Goal: Register for event/course

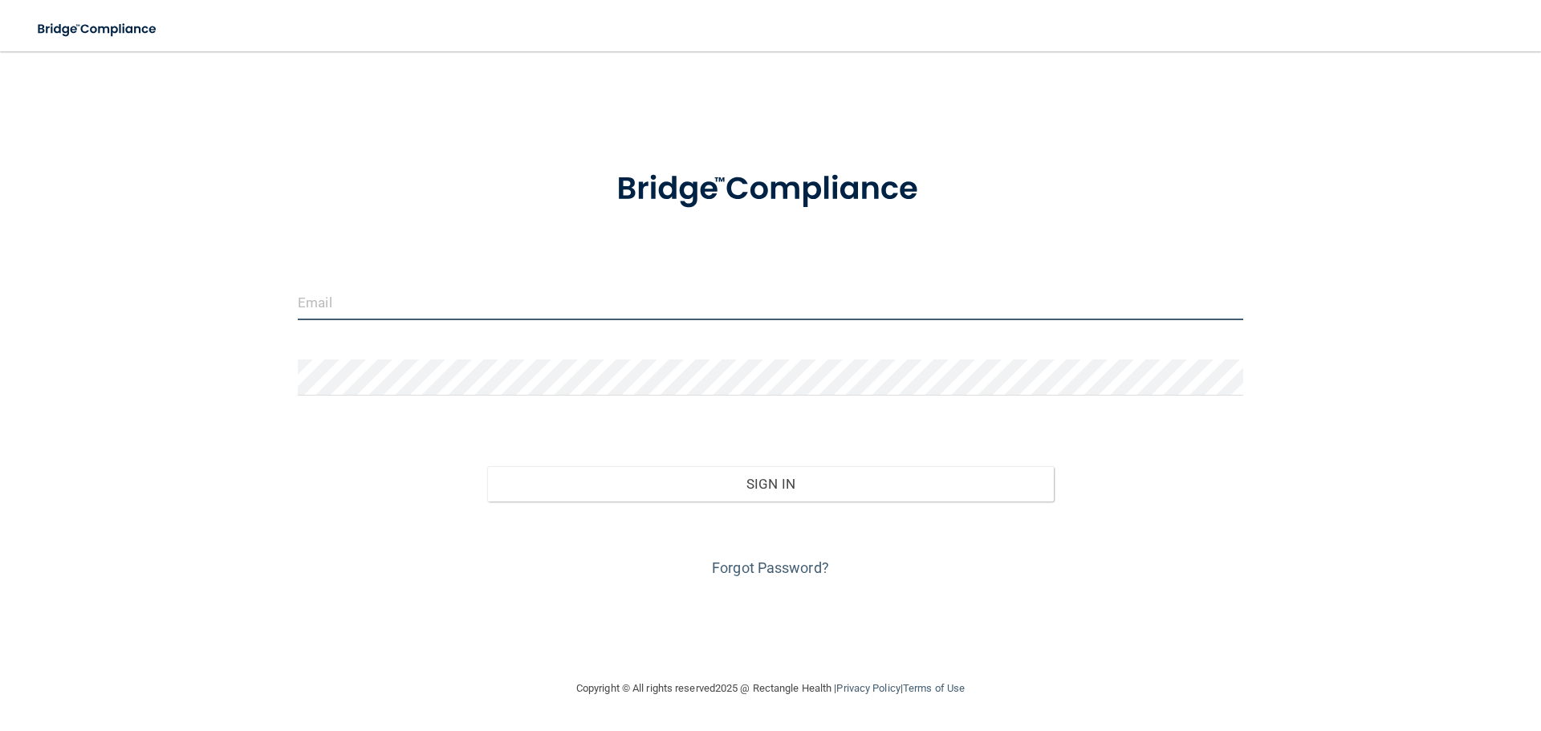
click at [395, 303] on input "email" at bounding box center [771, 302] width 946 height 36
type input "[EMAIL_ADDRESS][DOMAIN_NAME]"
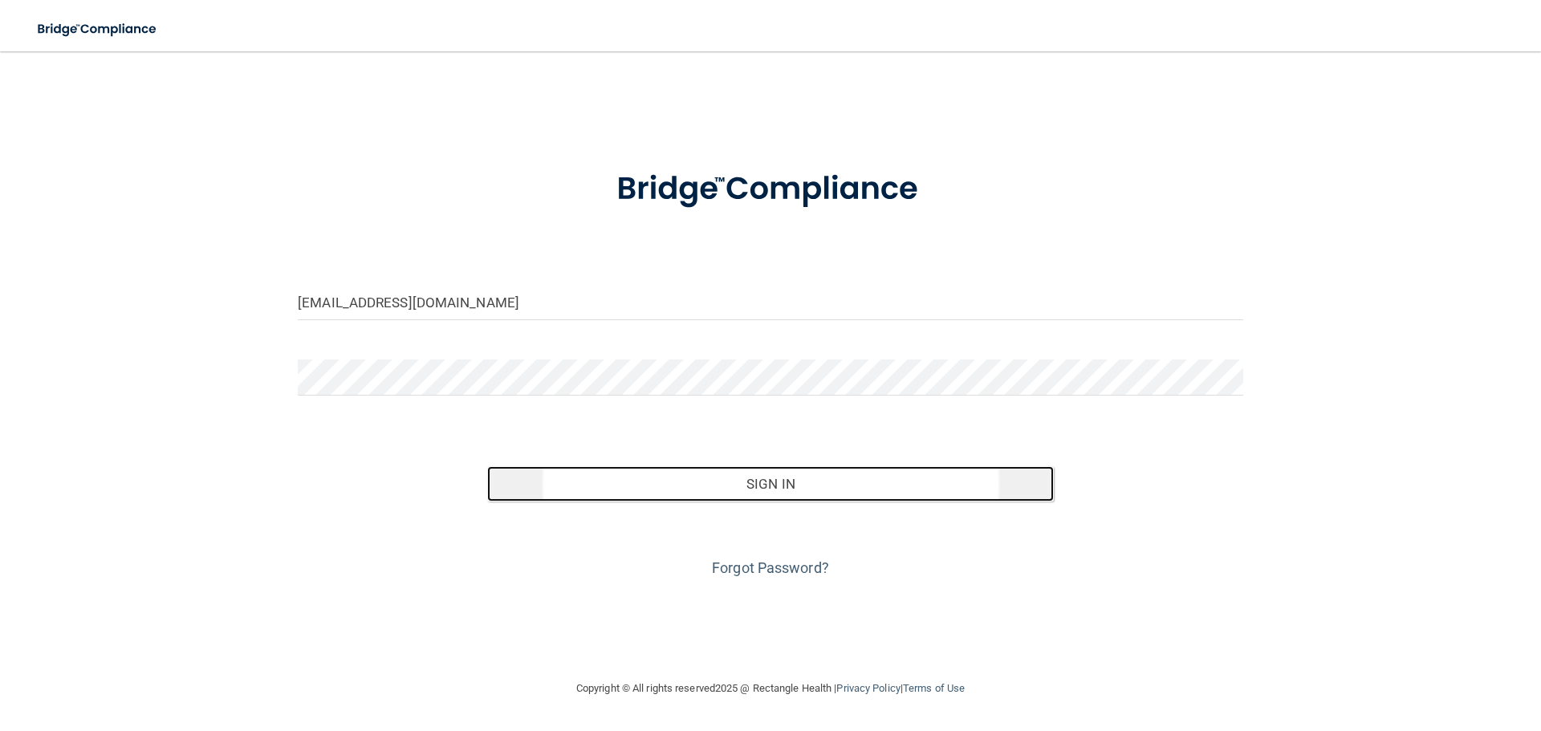
click at [795, 490] on button "Sign In" at bounding box center [771, 483] width 568 height 35
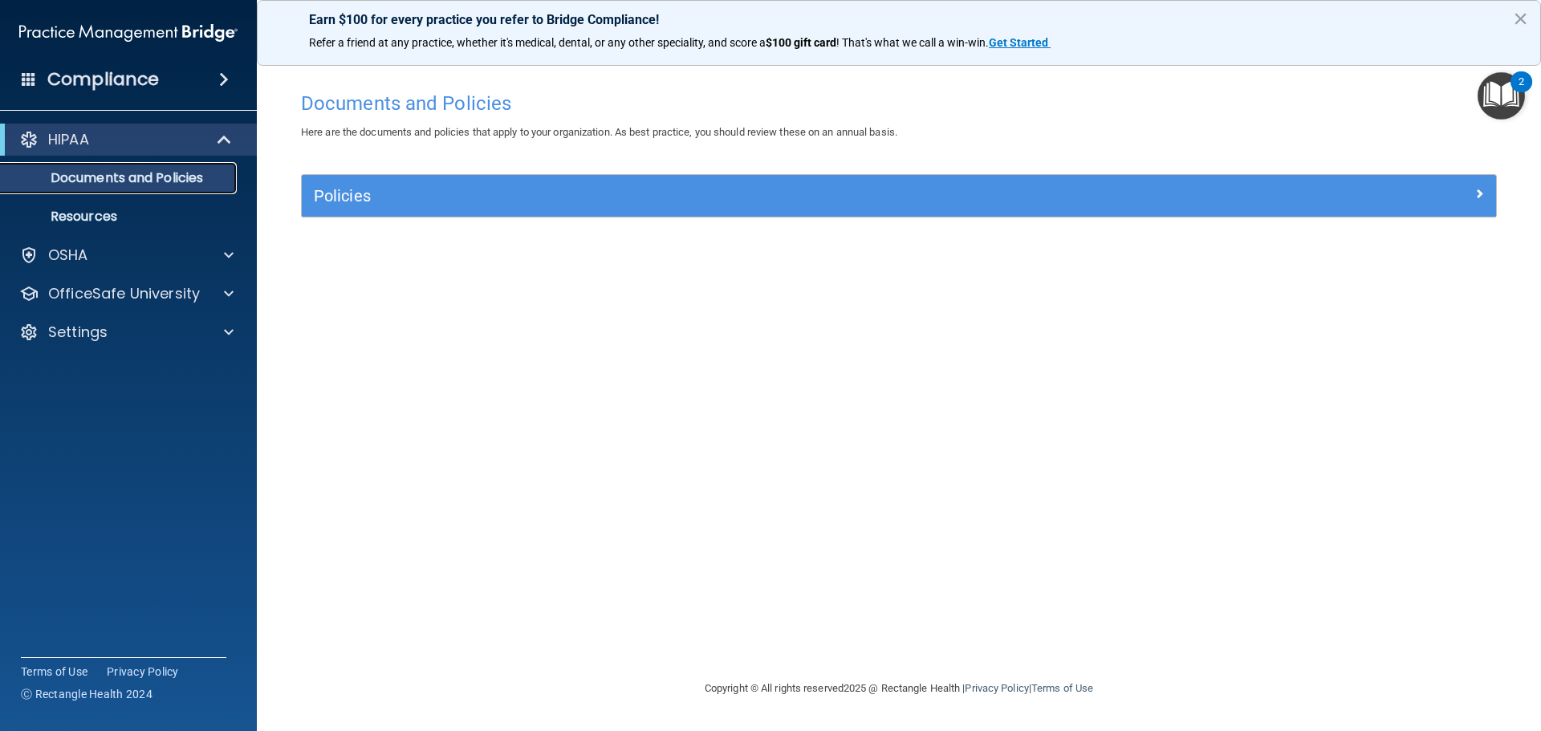
click at [135, 179] on p "Documents and Policies" at bounding box center [119, 178] width 219 height 16
click at [92, 297] on p "OfficeSafe University" at bounding box center [124, 293] width 152 height 19
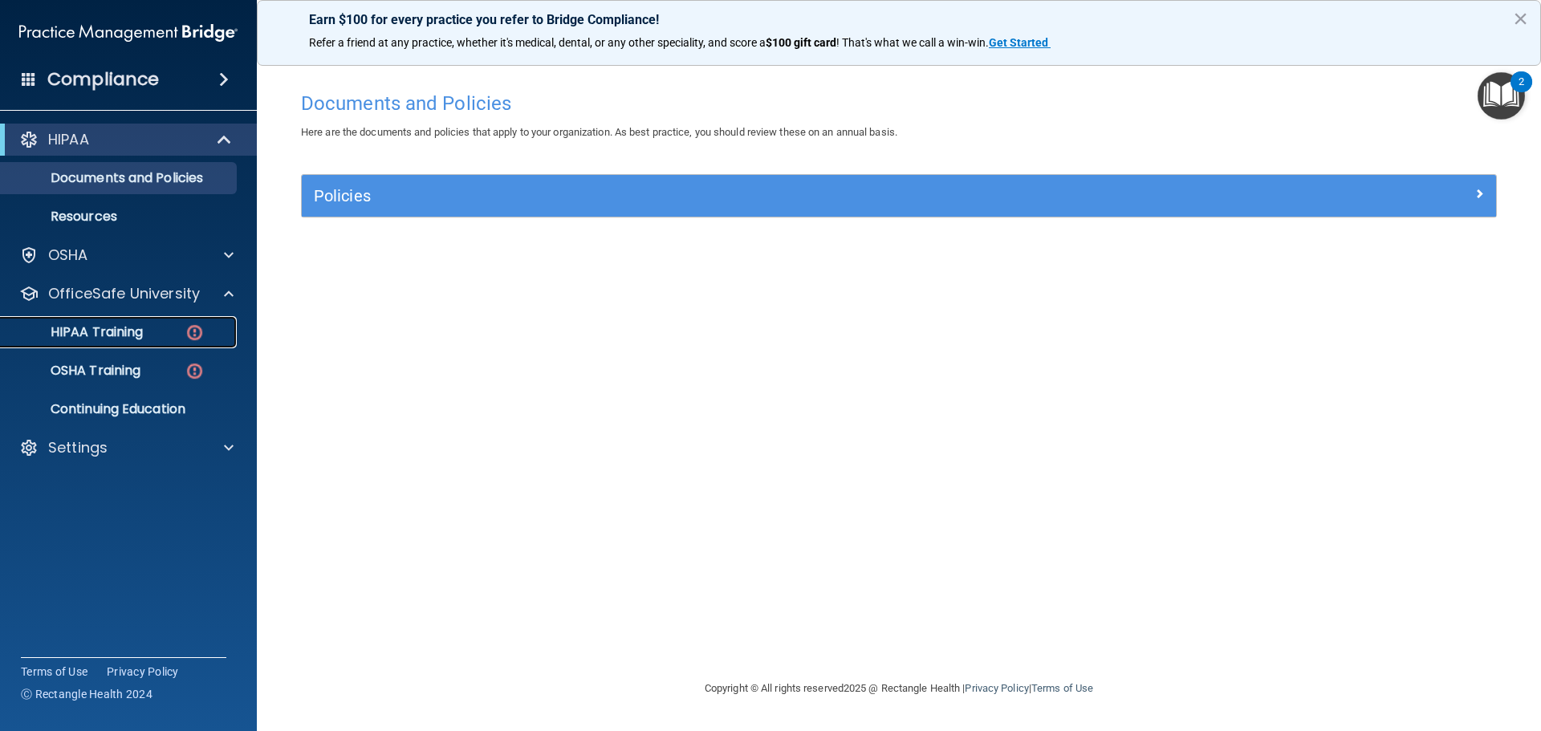
click at [79, 336] on p "HIPAA Training" at bounding box center [76, 332] width 132 height 16
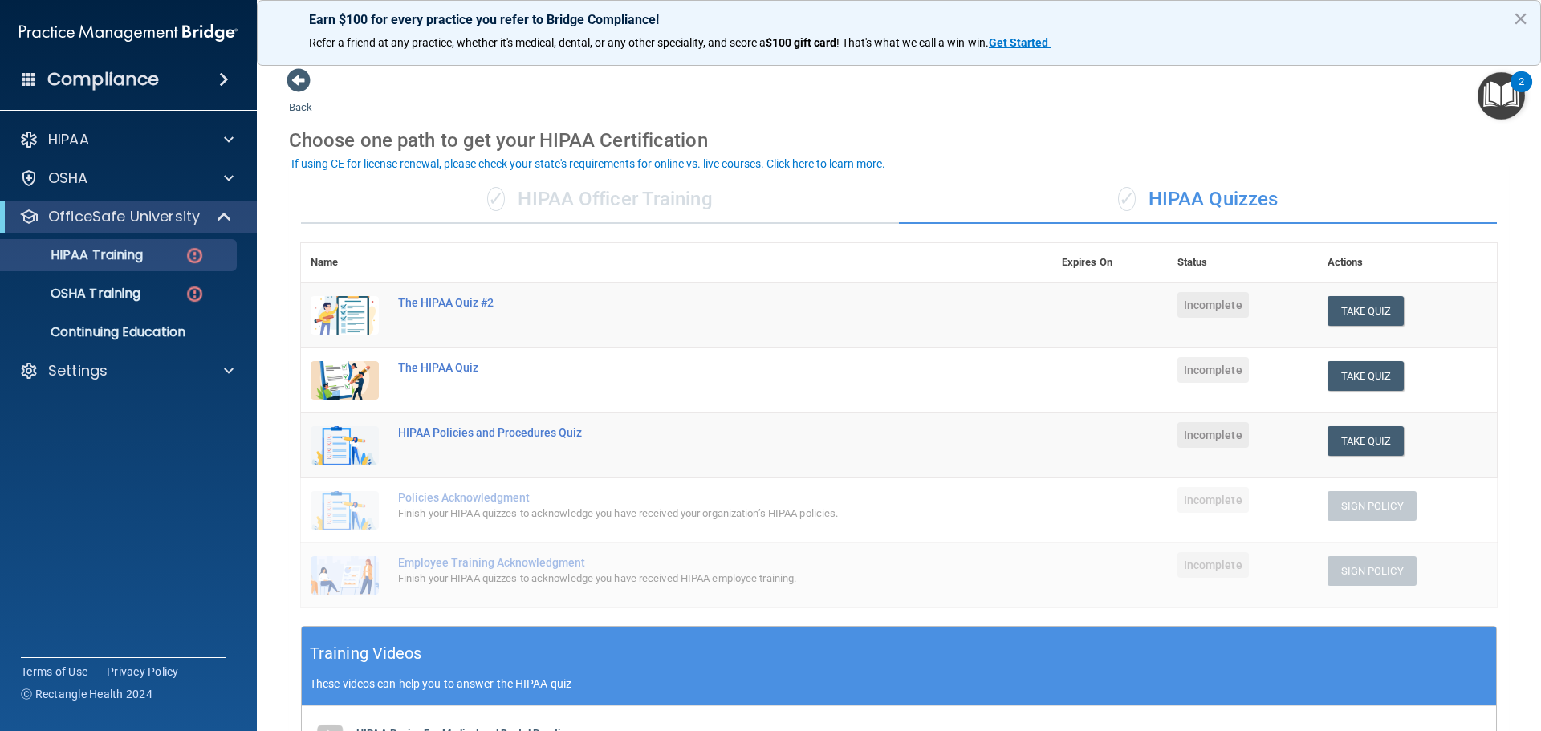
click at [588, 205] on div "✓ HIPAA Officer Training" at bounding box center [600, 200] width 598 height 48
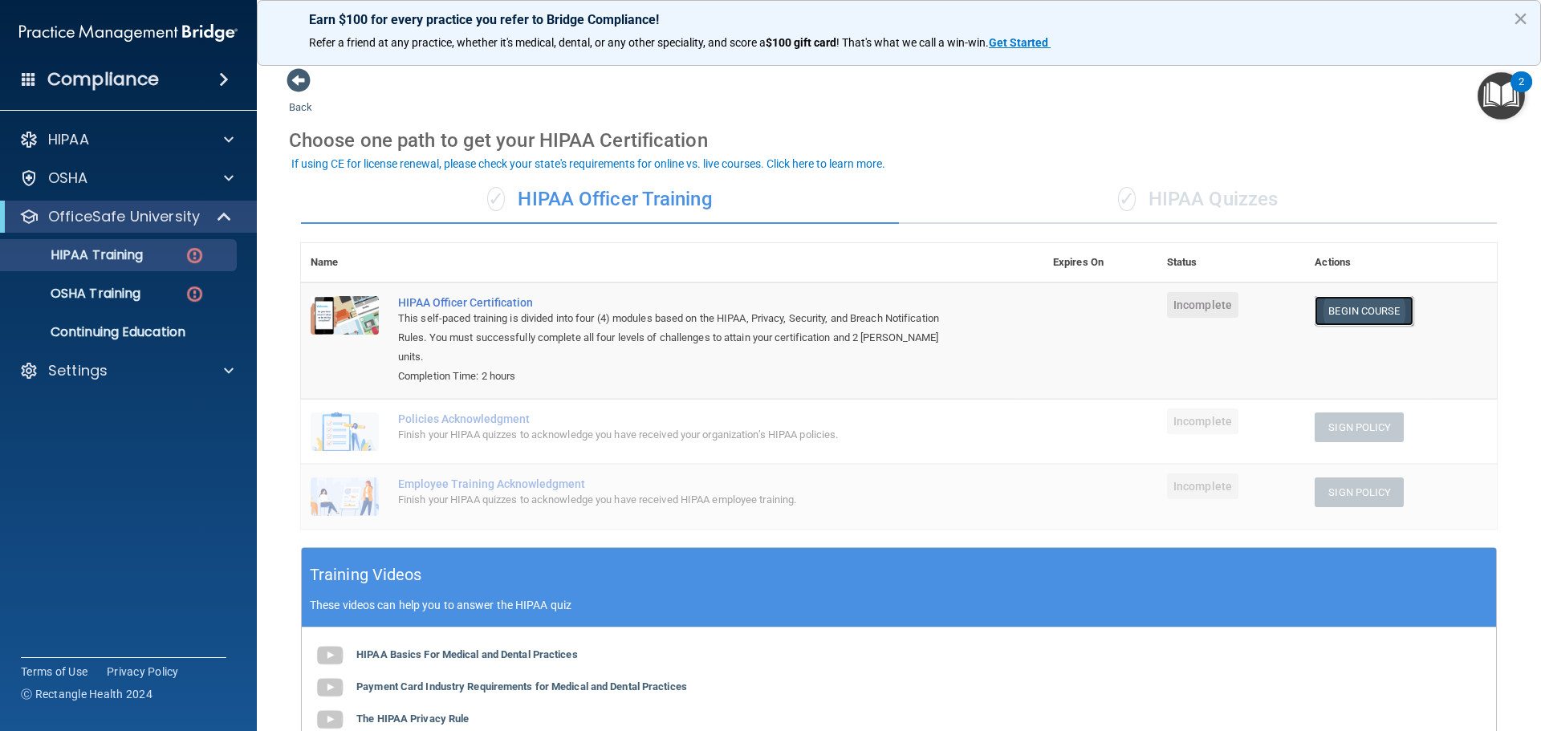
click at [1365, 320] on link "Begin Course" at bounding box center [1364, 311] width 98 height 30
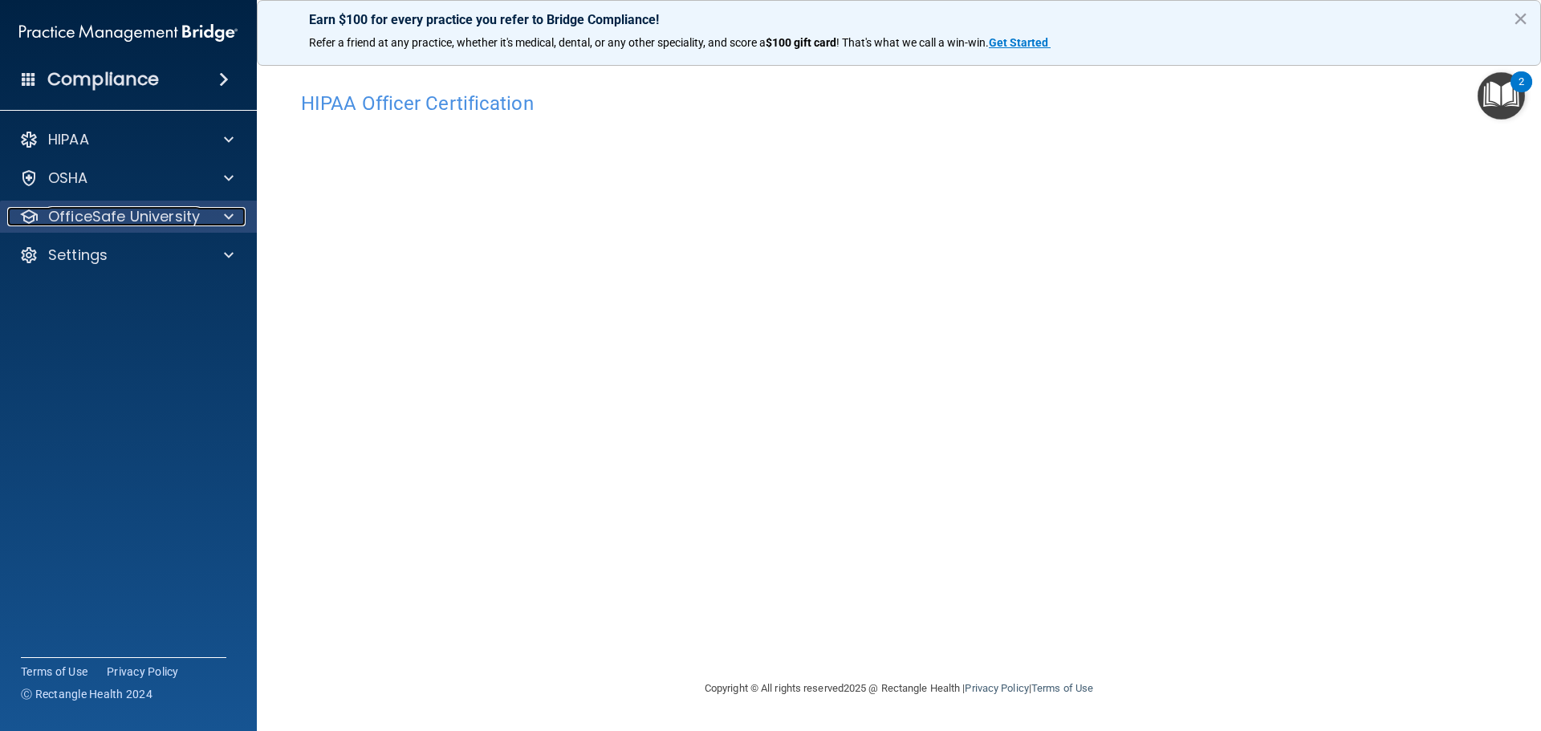
click at [197, 215] on p "OfficeSafe University" at bounding box center [124, 216] width 152 height 19
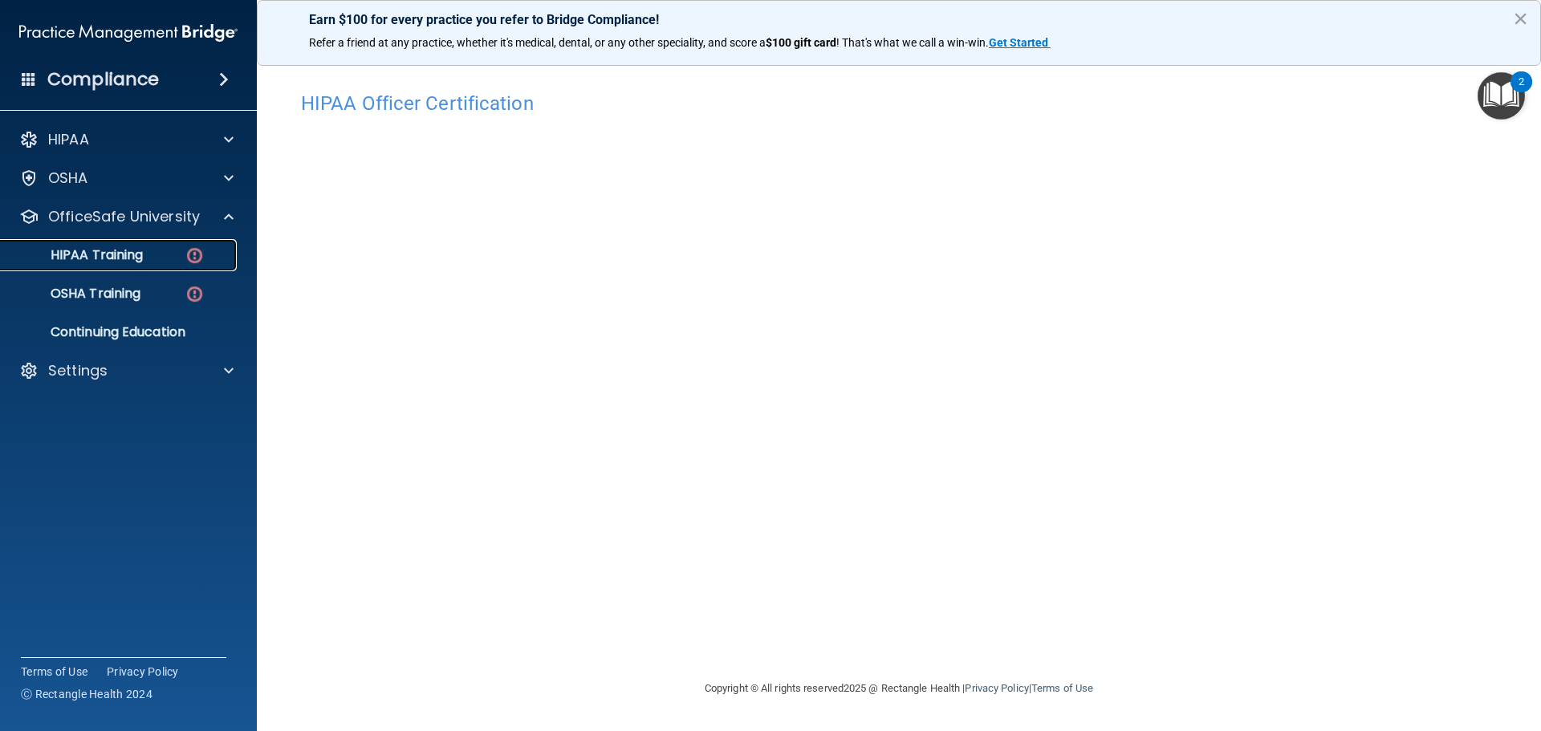
click at [79, 251] on p "HIPAA Training" at bounding box center [76, 255] width 132 height 16
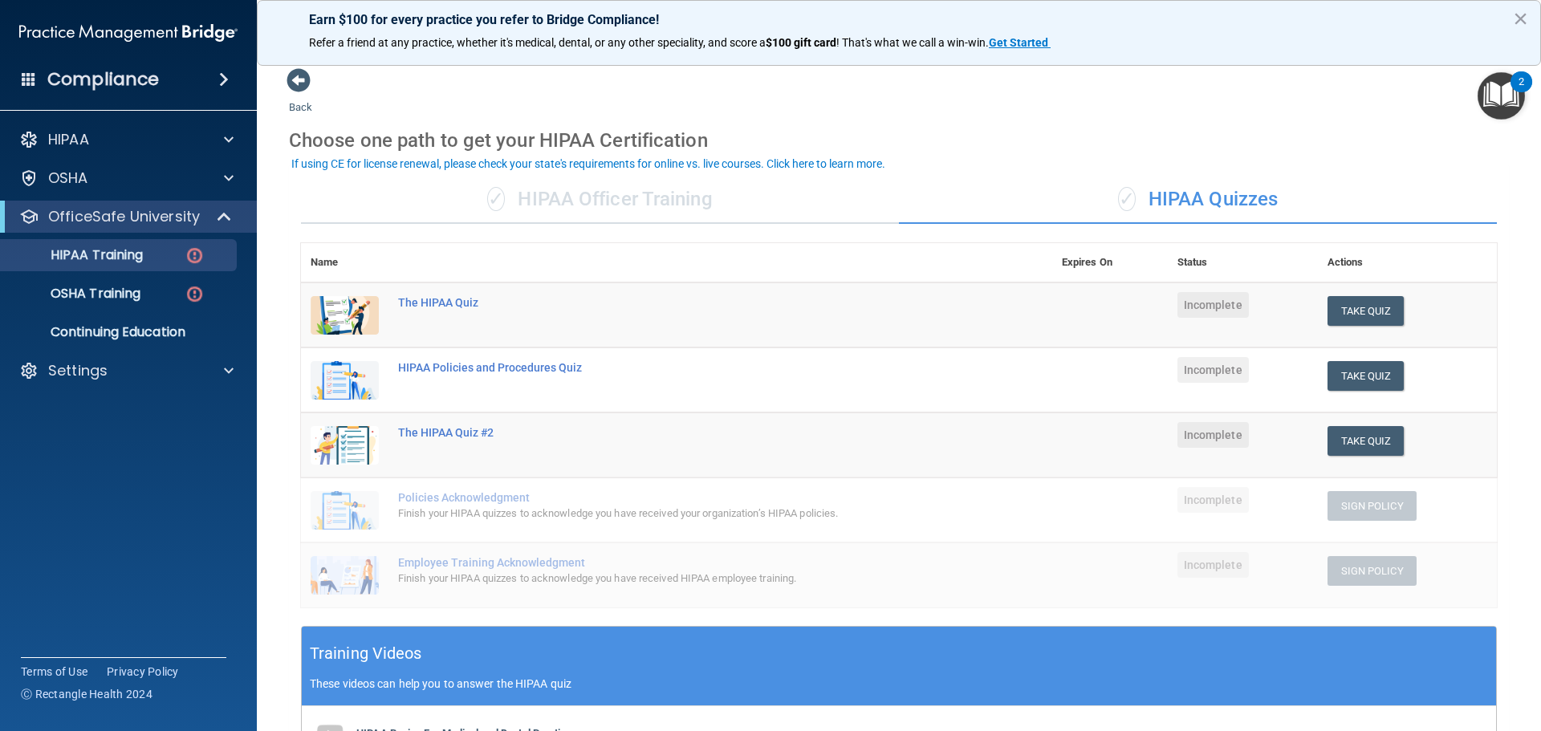
click at [548, 206] on div "✓ HIPAA Officer Training" at bounding box center [600, 200] width 598 height 48
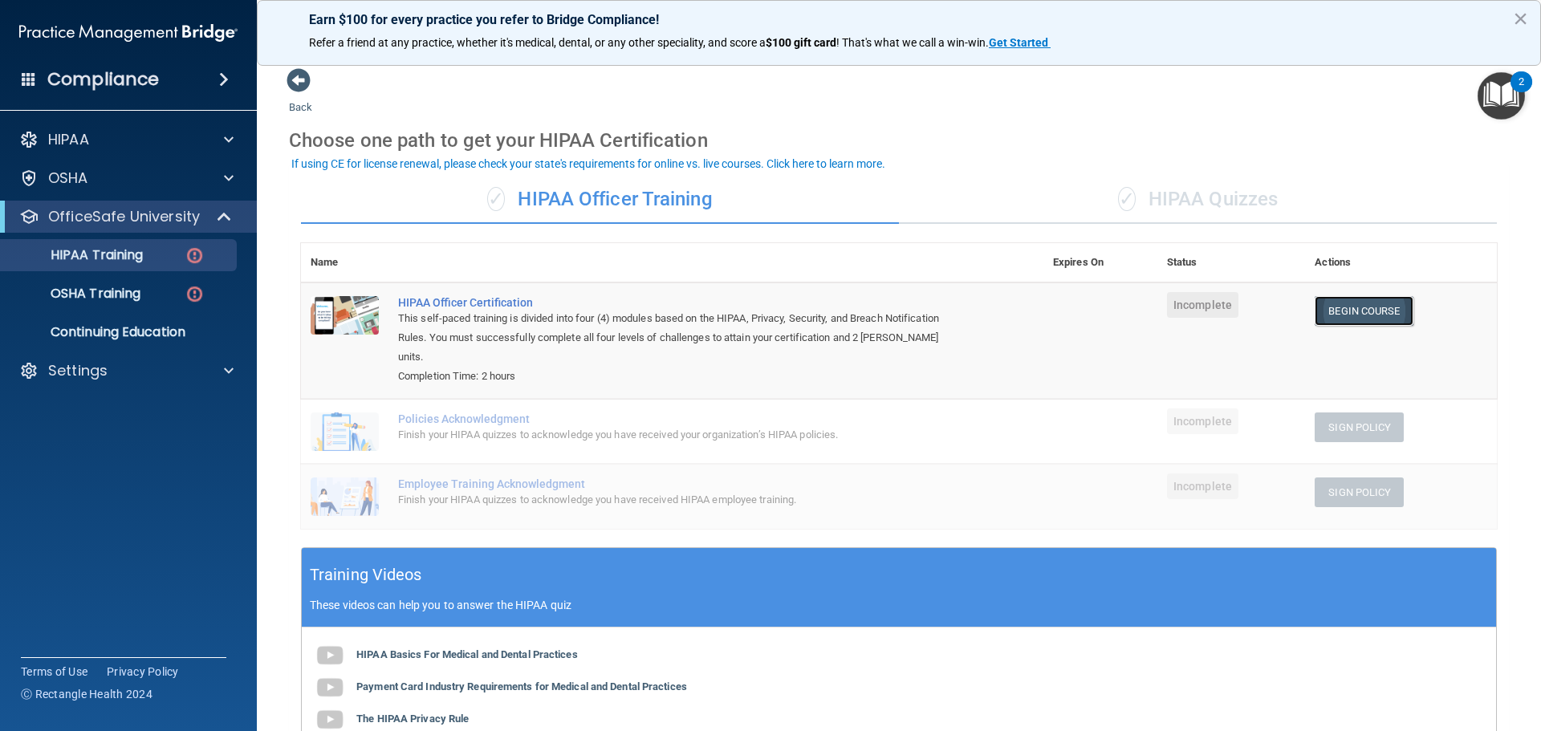
click at [1354, 320] on link "Begin Course" at bounding box center [1364, 311] width 98 height 30
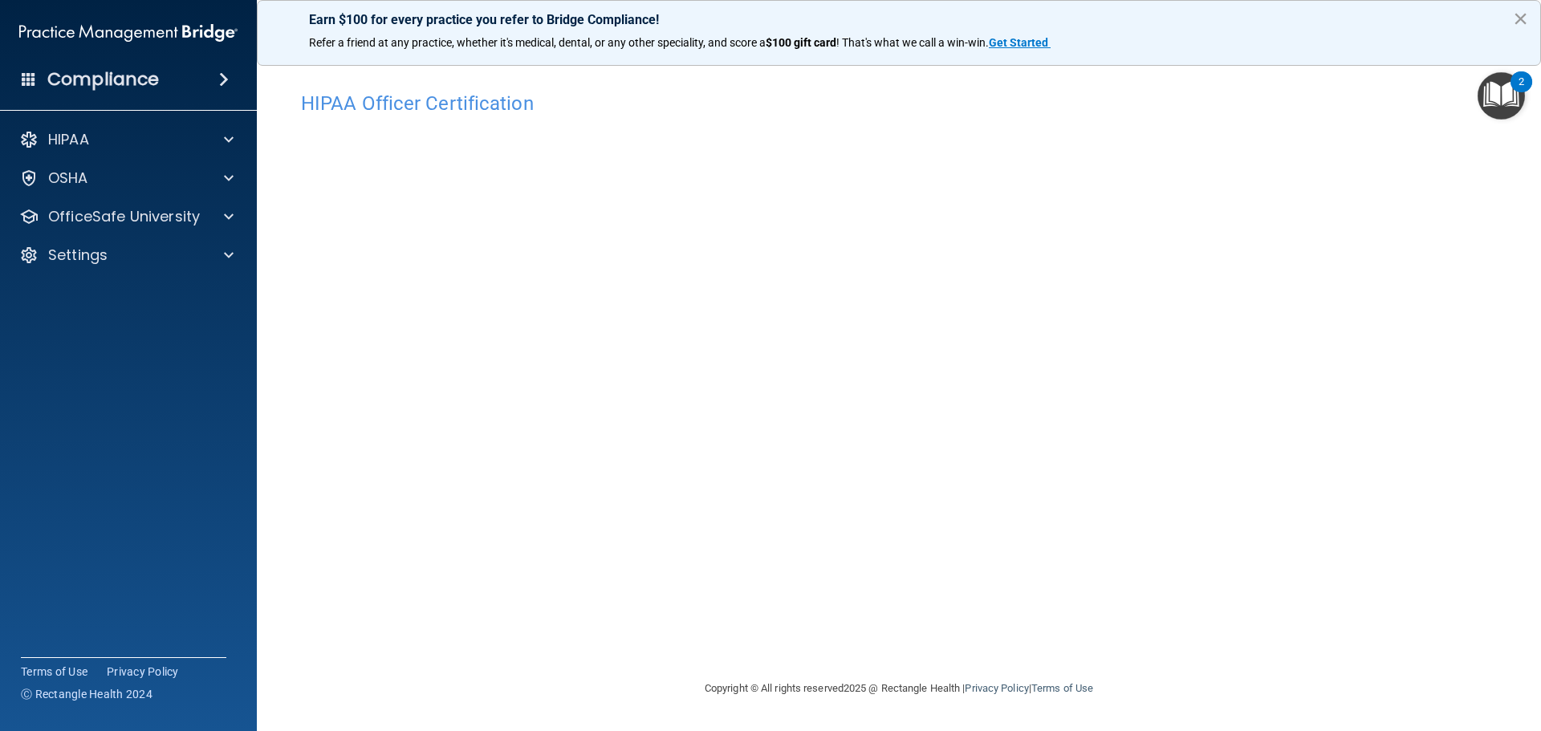
click at [1523, 12] on button "×" at bounding box center [1520, 19] width 15 height 26
